Goal: Task Accomplishment & Management: Use online tool/utility

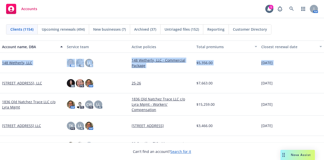
drag, startPoint x: 0, startPoint y: 62, endPoint x: -5, endPoint y: 75, distance: 14.7
click at [0, 75] on html "Accounts 1 AM Clients (1154) Upcoming renewals (494) New businesses (7) Archive…" at bounding box center [162, 80] width 324 height 160
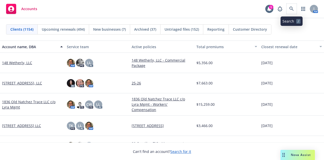
click at [294, 4] on span at bounding box center [292, 9] width 10 height 10
click at [291, 11] on icon at bounding box center [291, 9] width 5 height 5
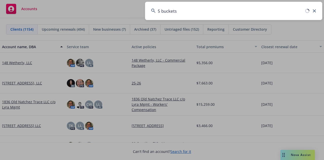
type input "5 buckets"
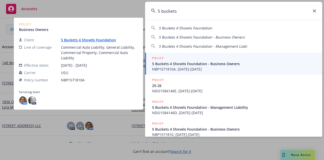
click at [211, 63] on span "5 Buckets 4 Shovels Foundation - Business Owners" at bounding box center [234, 63] width 164 height 5
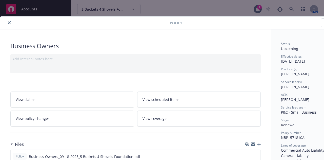
click at [9, 22] on icon "close" at bounding box center [9, 22] width 3 height 3
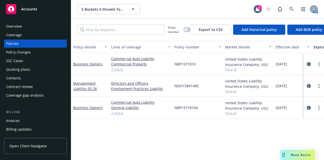
click at [14, 119] on div "Invoices" at bounding box center [13, 120] width 14 height 8
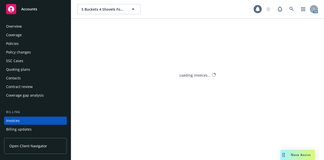
scroll to position [32, 0]
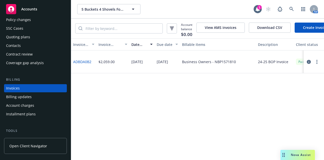
click at [300, 30] on link "Create Invoice" at bounding box center [315, 28] width 41 height 10
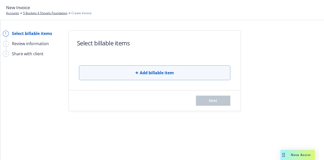
click at [158, 72] on span "Add billable item" at bounding box center [157, 73] width 34 height 6
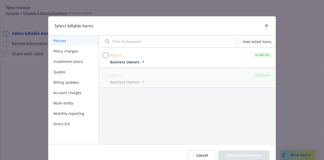
click at [103, 53] on input "checkbox" at bounding box center [105, 55] width 5 height 5
checkbox input "true"
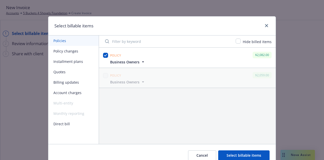
click at [245, 154] on button "Select billable items" at bounding box center [243, 155] width 51 height 10
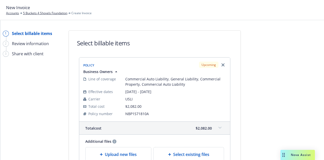
scroll to position [69, 0]
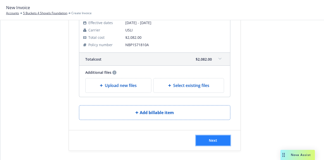
click at [209, 138] on span "Next" at bounding box center [213, 140] width 8 height 5
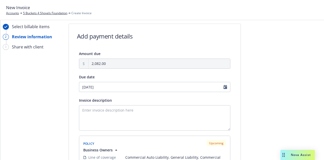
scroll to position [2, 0]
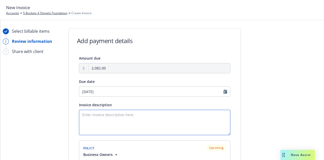
click at [109, 118] on textarea "Invoice description" at bounding box center [154, 122] width 151 height 25
type textarea "Please review the invoice for your Business Owners coverage [DATE]-[DATE]"
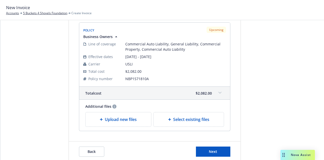
scroll to position [131, 0]
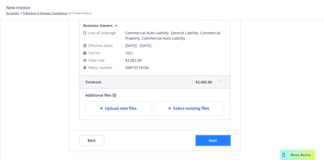
click at [198, 142] on button "Next" at bounding box center [213, 140] width 34 height 10
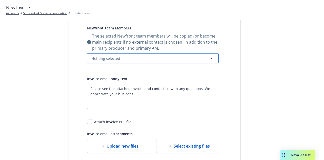
click at [170, 58] on button "Nothing selected" at bounding box center [153, 58] width 132 height 10
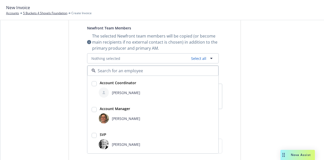
click at [94, 81] on input "checkbox" at bounding box center [94, 83] width 5 height 5
checkbox input "true"
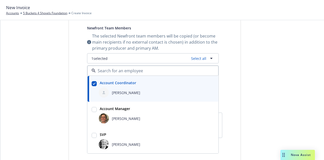
click at [92, 107] on input "checkbox" at bounding box center [94, 109] width 5 height 5
checkbox input "true"
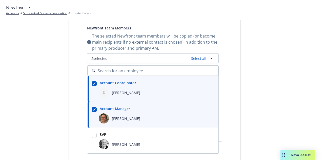
click at [92, 136] on input "checkbox" at bounding box center [94, 135] width 5 height 5
checkbox input "true"
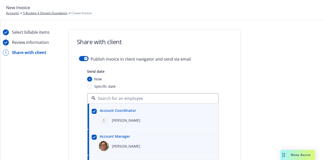
scroll to position [0, 0]
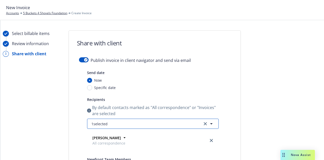
click at [148, 124] on button "1 selected" at bounding box center [153, 123] width 132 height 10
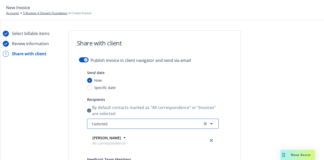
click at [122, 126] on button "1 selected" at bounding box center [153, 123] width 132 height 10
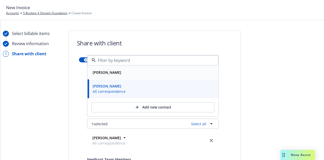
click at [107, 70] on strong "[PERSON_NAME]" at bounding box center [107, 72] width 29 height 5
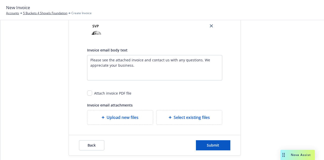
scroll to position [257, 0]
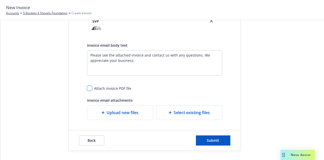
click at [87, 86] on input "checkbox" at bounding box center [89, 88] width 5 height 5
checkbox input "true"
click at [207, 142] on button "Submit" at bounding box center [213, 140] width 34 height 10
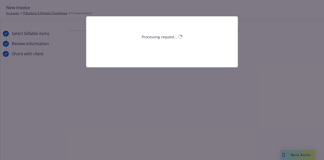
scroll to position [0, 0]
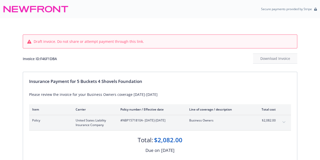
scroll to position [55, 0]
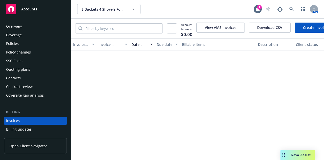
scroll to position [32, 0]
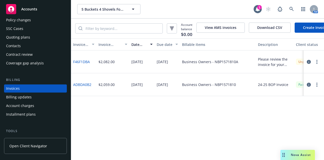
click at [36, 90] on div "Invoices" at bounding box center [35, 88] width 59 height 8
click at [315, 62] on button "button" at bounding box center [317, 62] width 6 height 6
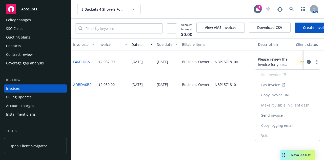
click at [273, 114] on link "Send invoice" at bounding box center [287, 115] width 65 height 10
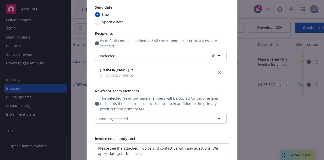
scroll to position [49, 0]
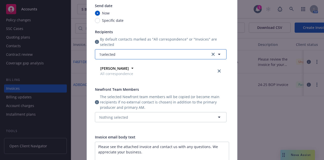
click at [153, 54] on button "1 selected" at bounding box center [161, 54] width 132 height 10
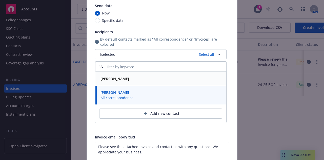
click at [117, 80] on strong "[PERSON_NAME]" at bounding box center [115, 78] width 29 height 5
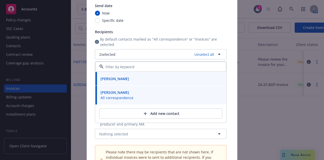
click at [157, 124] on span "The selected Newfront team members will be copied (or become main recipients if…" at bounding box center [163, 119] width 127 height 16
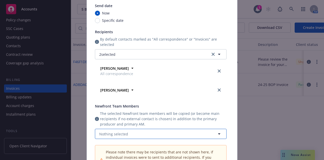
click at [145, 135] on button "Nothing selected" at bounding box center [161, 134] width 132 height 10
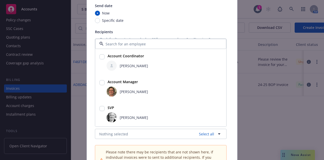
click at [99, 56] on input "checkbox" at bounding box center [101, 56] width 5 height 5
checkbox input "true"
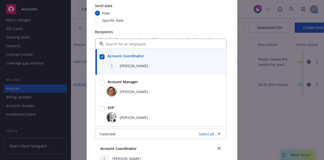
click at [99, 82] on input "checkbox" at bounding box center [101, 82] width 5 height 5
checkbox input "true"
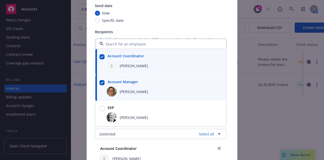
click at [99, 110] on input "checkbox" at bounding box center [101, 108] width 5 height 5
checkbox input "true"
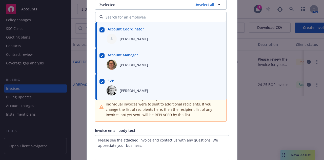
scroll to position [276, 0]
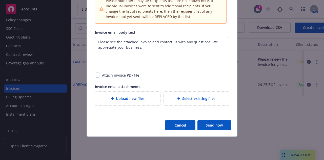
click at [207, 125] on button "Send now" at bounding box center [214, 125] width 34 height 10
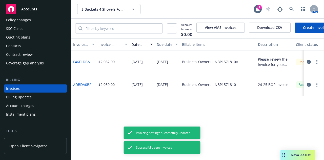
click at [130, 50] on button "Date issued" at bounding box center [141, 44] width 25 height 12
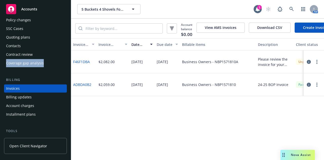
drag, startPoint x: 1, startPoint y: 65, endPoint x: -4, endPoint y: 81, distance: 17.2
click at [0, 81] on html "Accounts Overview Coverage Policies Policy changes SSC Cases Quoting plans Cont…" at bounding box center [162, 80] width 324 height 160
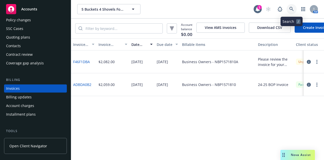
click at [288, 12] on link at bounding box center [292, 9] width 10 height 10
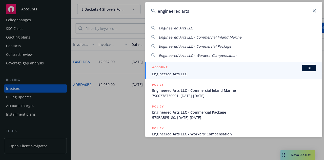
type input "engineered arts"
click at [181, 70] on div "ACCOUNT BI" at bounding box center [234, 68] width 164 height 7
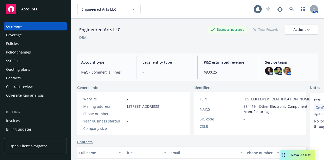
click at [14, 48] on div "Overview Coverage Policies Policy changes SSC Cases Quoting plans Contacts Cont…" at bounding box center [35, 60] width 63 height 77
click at [15, 45] on div "Policies" at bounding box center [12, 43] width 13 height 8
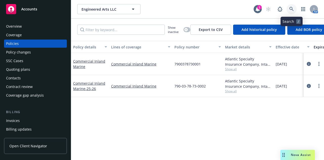
click at [291, 11] on icon at bounding box center [291, 9] width 5 height 5
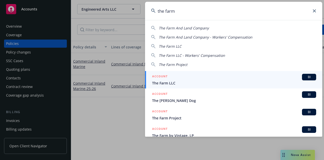
type input "the farm"
click at [173, 79] on div "ACCOUNT BI" at bounding box center [234, 77] width 164 height 7
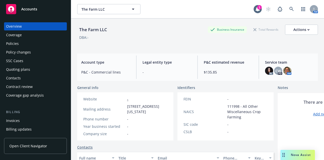
click at [16, 79] on div "Contacts" at bounding box center [13, 78] width 15 height 8
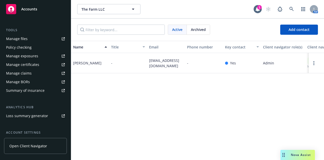
scroll to position [141, 0]
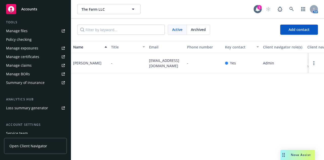
click at [27, 133] on div "Service team" at bounding box center [17, 133] width 22 height 8
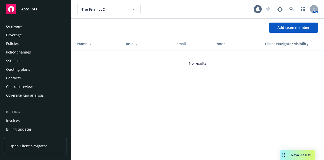
scroll to position [178, 0]
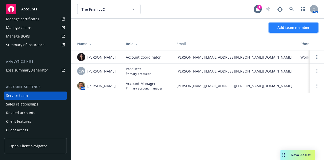
click at [297, 24] on button "Add team member" at bounding box center [293, 28] width 49 height 10
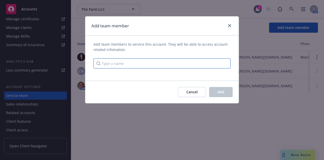
click at [182, 60] on input "Type a name" at bounding box center [161, 63] width 137 height 10
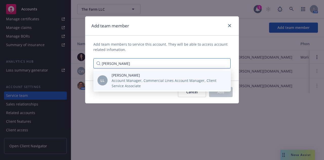
type input "lacy"
click at [153, 76] on span "[PERSON_NAME]" at bounding box center [167, 74] width 111 height 5
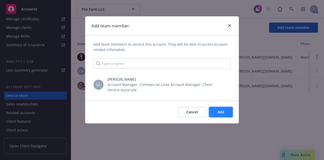
click at [217, 109] on button "Add" at bounding box center [221, 112] width 24 height 10
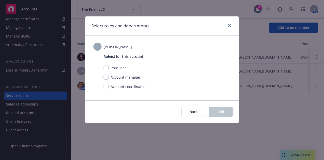
click at [122, 78] on span "Account manager" at bounding box center [126, 77] width 30 height 5
click at [105, 88] on input "checkbox" at bounding box center [106, 86] width 5 height 5
checkbox input "true"
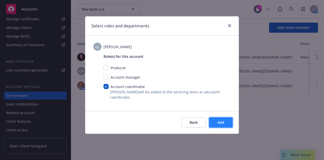
click at [227, 123] on button "Add" at bounding box center [221, 122] width 24 height 10
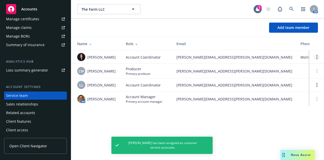
click at [316, 57] on link "Open options" at bounding box center [317, 57] width 6 height 6
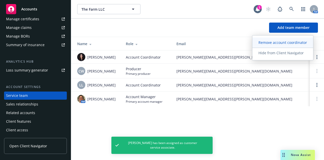
click at [283, 39] on link "Remove account coordinator" at bounding box center [282, 42] width 61 height 10
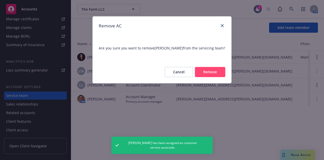
click at [213, 67] on button "Remove" at bounding box center [210, 72] width 30 height 10
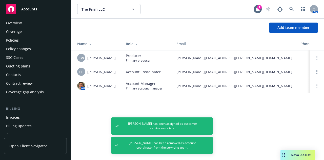
scroll to position [0, 0]
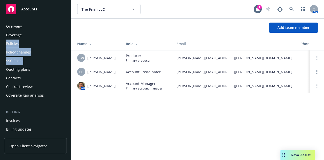
drag, startPoint x: 0, startPoint y: 47, endPoint x: -3, endPoint y: 70, distance: 23.2
click at [0, 70] on html "Accounts Overview Coverage Policies Policy changes SSC Cases Quoting plans Cont…" at bounding box center [162, 80] width 324 height 160
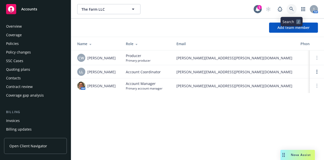
click at [296, 9] on link at bounding box center [292, 9] width 10 height 10
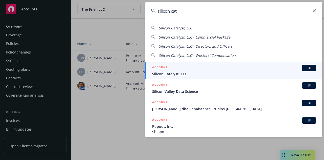
type input "silicon cat"
click at [167, 69] on h5 "ACCOUNT" at bounding box center [159, 68] width 15 height 6
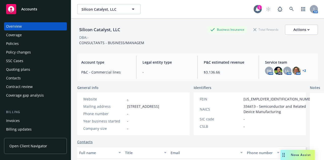
click at [28, 45] on div "Policies" at bounding box center [35, 43] width 59 height 8
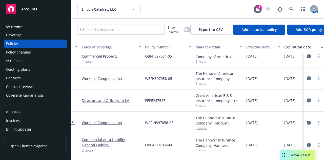
scroll to position [11, 0]
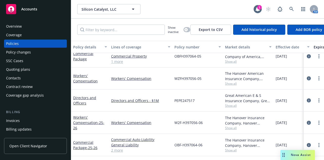
click at [19, 54] on div "Policy changes" at bounding box center [18, 52] width 25 height 8
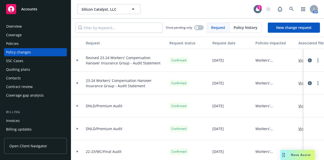
click at [29, 25] on div "Overview" at bounding box center [35, 26] width 59 height 8
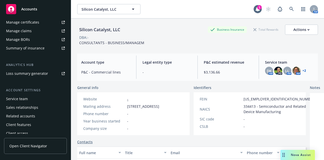
scroll to position [176, 0]
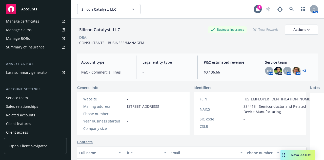
click at [25, 94] on div "Service team" at bounding box center [17, 98] width 22 height 8
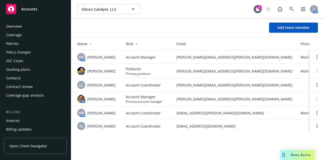
click at [32, 44] on div "Policies" at bounding box center [35, 43] width 59 height 8
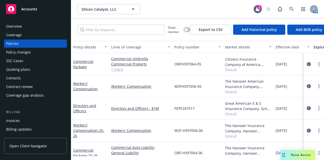
click at [116, 67] on link "1 more" at bounding box center [140, 69] width 59 height 5
click at [26, 48] on div "Policy changes" at bounding box center [18, 52] width 25 height 8
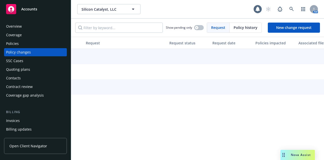
click at [26, 48] on div "Policy changes" at bounding box center [18, 52] width 25 height 8
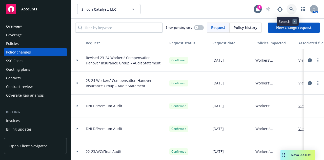
click at [287, 10] on link at bounding box center [292, 9] width 10 height 10
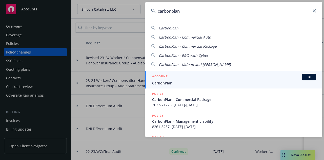
type input "carbonplan"
click at [172, 79] on div "ACCOUNT BI" at bounding box center [234, 77] width 164 height 7
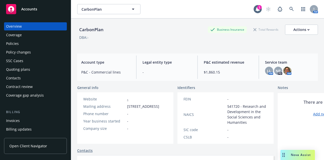
click at [30, 40] on div "Policies" at bounding box center [35, 43] width 59 height 8
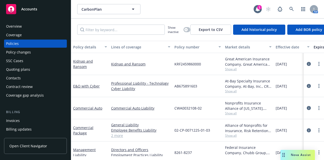
click at [33, 69] on div "Quoting plans" at bounding box center [35, 69] width 59 height 8
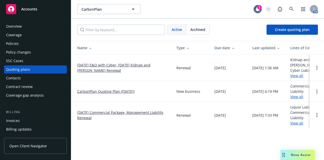
click at [28, 50] on div "Policy changes" at bounding box center [18, 52] width 25 height 8
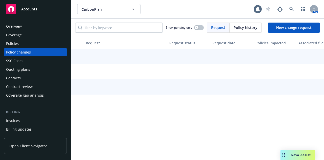
click at [28, 50] on div "Policy changes" at bounding box center [18, 52] width 25 height 8
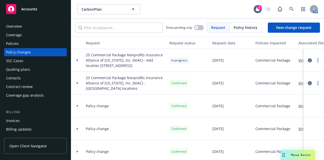
click at [302, 156] on span "Nova Assist" at bounding box center [301, 154] width 20 height 4
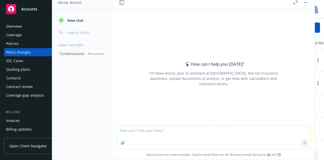
click at [224, 128] on textarea at bounding box center [214, 137] width 194 height 23
type textarea "what is the GL class code for a non profit office space"
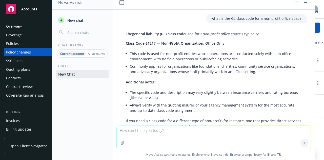
scroll to position [26, 0]
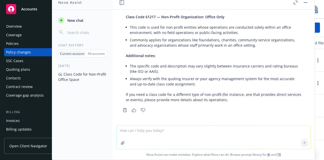
click at [19, 27] on div "Overview" at bounding box center [14, 26] width 16 height 8
